Goal: Transaction & Acquisition: Book appointment/travel/reservation

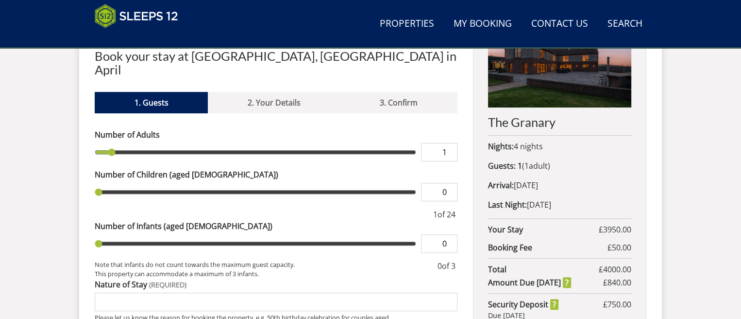
scroll to position [429, 0]
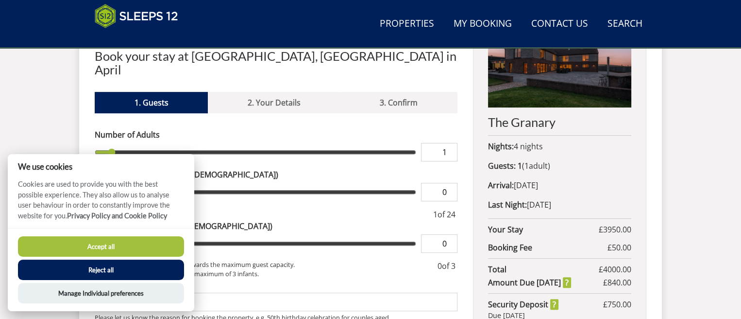
type input "2"
type input "3"
type input "4"
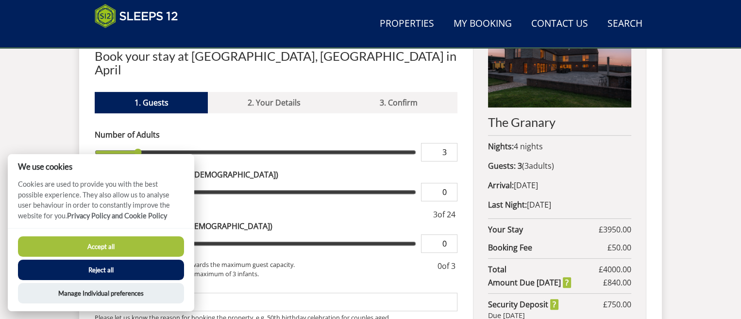
type input "4"
type input "5"
type input "6"
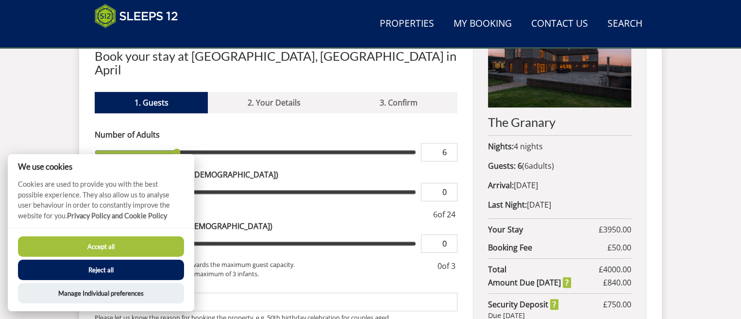
type input "7"
type input "8"
type input "9"
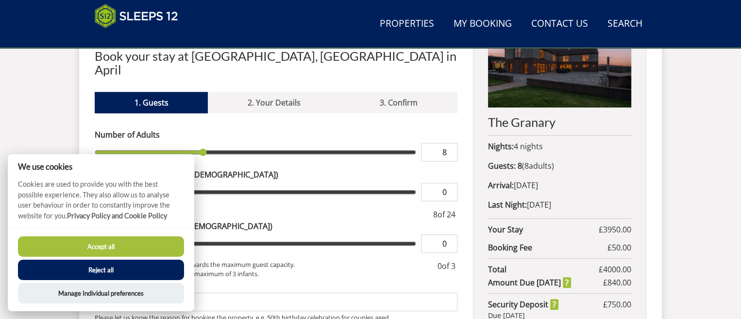
type input "9"
type input "10"
type input "11"
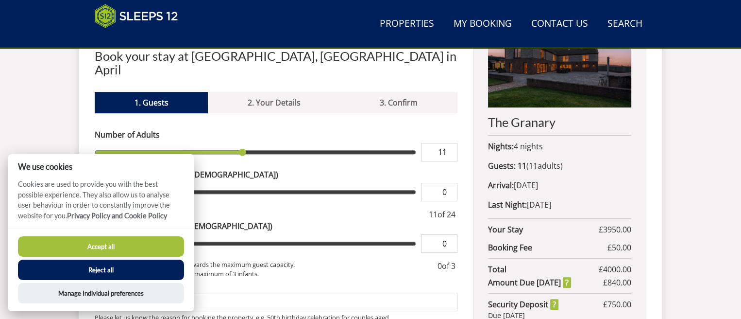
drag, startPoint x: 112, startPoint y: 138, endPoint x: 240, endPoint y: 133, distance: 128.8
type input "11"
click at [240, 143] on input "range" at bounding box center [255, 152] width 321 height 18
click at [109, 264] on button "Reject all" at bounding box center [101, 269] width 166 height 20
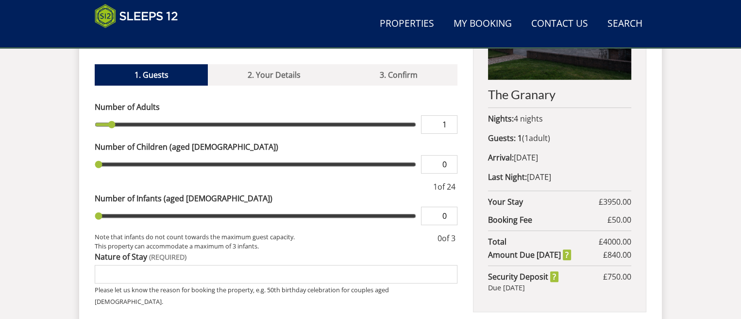
scroll to position [429, 0]
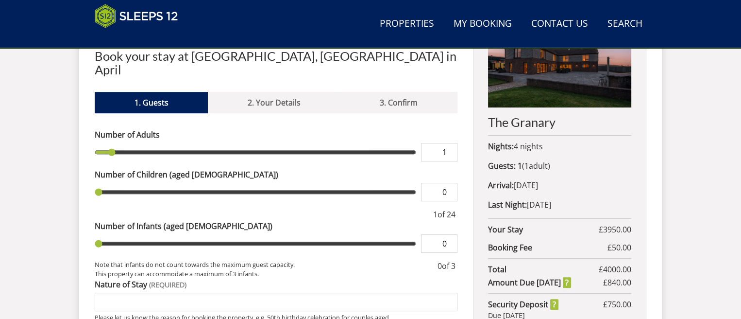
type input "1"
type input "2"
type input "3"
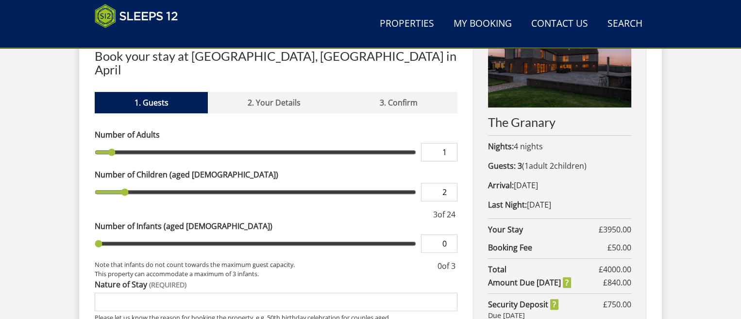
type input "3"
drag, startPoint x: 100, startPoint y: 177, endPoint x: 134, endPoint y: 175, distance: 33.6
type input "3"
click at [134, 183] on input "range" at bounding box center [255, 192] width 321 height 18
type input "1"
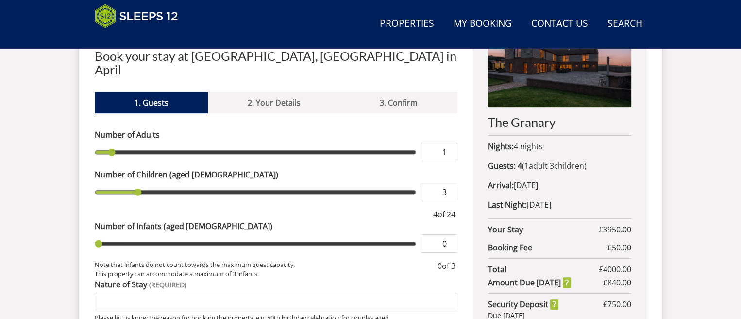
type input "1"
drag, startPoint x: 99, startPoint y: 228, endPoint x: 109, endPoint y: 226, distance: 9.8
type input "1"
click at [109, 234] on input "range" at bounding box center [255, 243] width 321 height 18
type input "2"
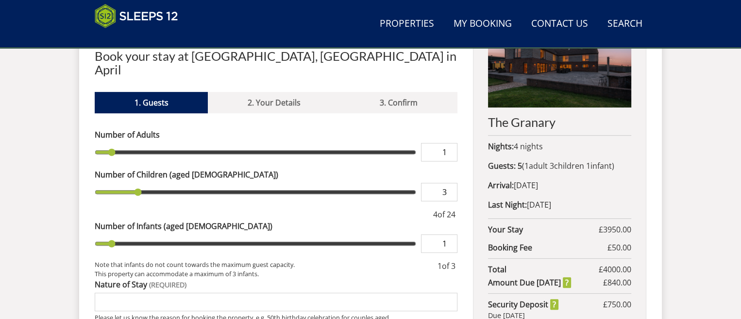
type input "2"
type input "3"
type input "4"
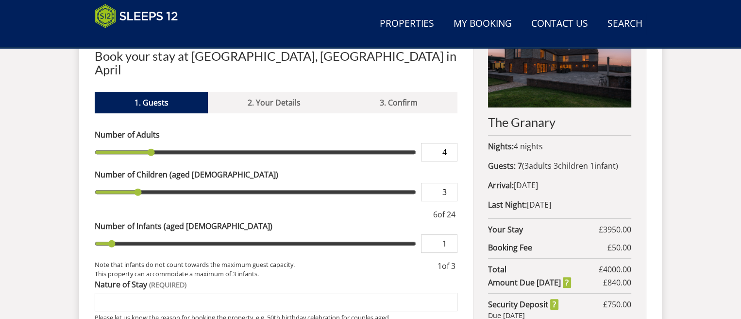
type input "5"
type input "6"
type input "7"
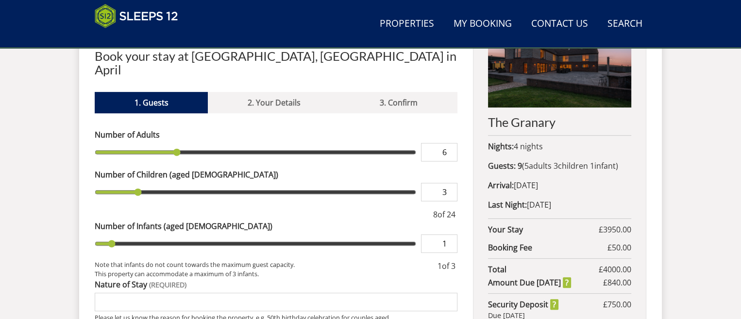
type input "7"
type input "8"
type input "9"
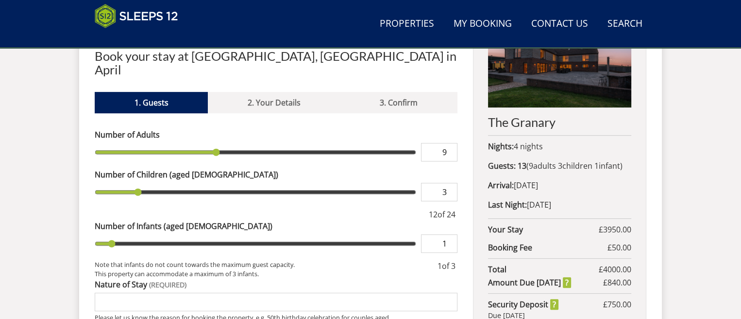
type input "10"
type input "11"
drag, startPoint x: 111, startPoint y: 136, endPoint x: 239, endPoint y: 143, distance: 128.4
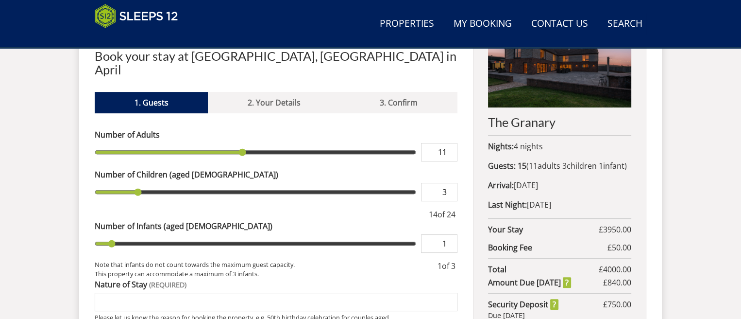
type input "11"
click at [239, 143] on input "range" at bounding box center [255, 152] width 321 height 18
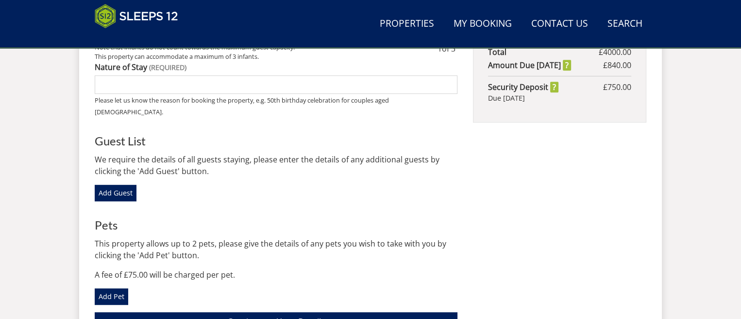
scroll to position [825, 0]
